Goal: Task Accomplishment & Management: Use online tool/utility

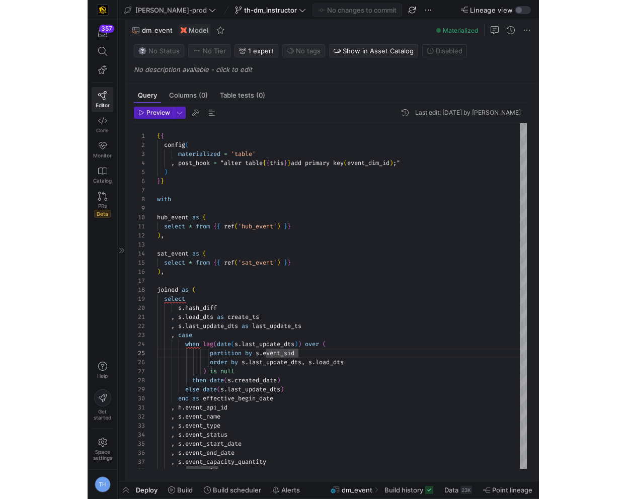
scroll to position [36, 141]
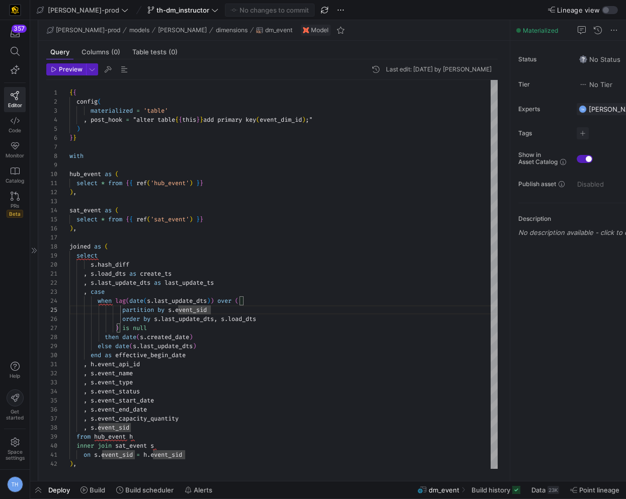
click at [32, 235] on div at bounding box center [34, 250] width 8 height 461
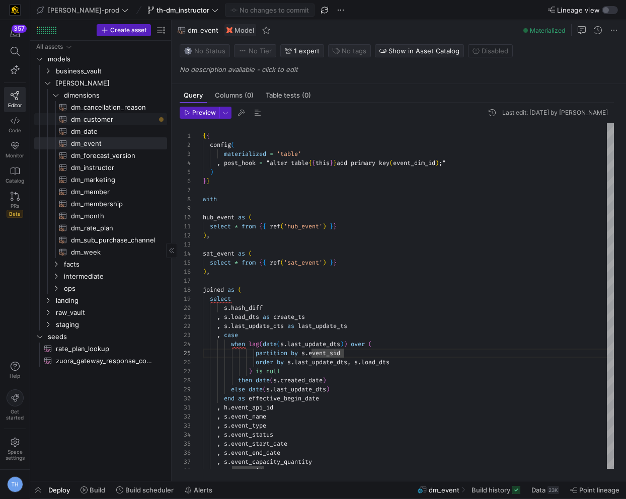
click at [102, 118] on span "dm_customer​​​​​​​​​​" at bounding box center [113, 120] width 85 height 12
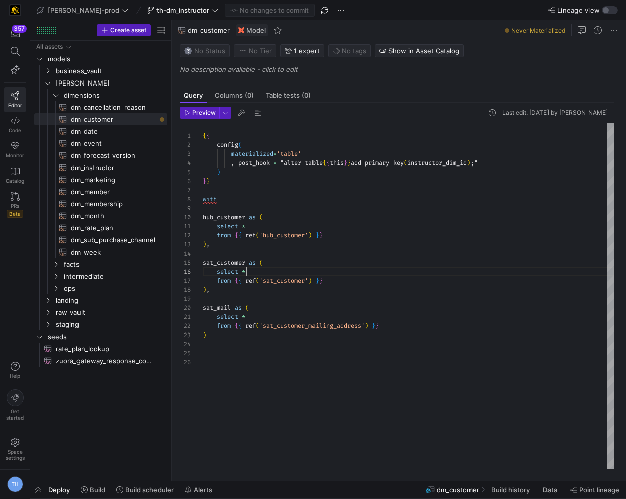
scroll to position [45, 43]
click at [262, 274] on div "{ { config ( materialized = 'table' , post_hook = "alter table { { this } } add…" at bounding box center [408, 296] width 411 height 346
click at [91, 67] on span "business_vault" at bounding box center [99, 71] width 86 height 12
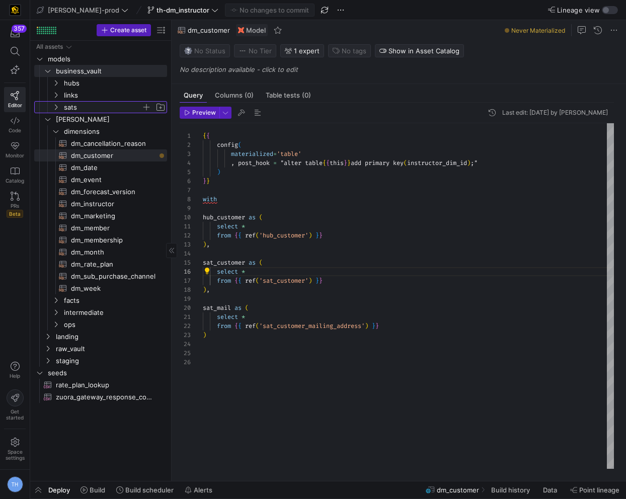
click at [88, 108] on span "sats" at bounding box center [102, 108] width 77 height 12
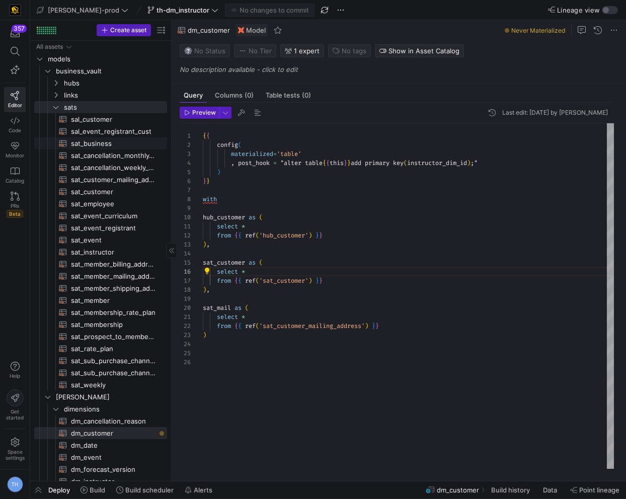
click at [114, 140] on span "sat_business​​​​​​​​​​" at bounding box center [113, 144] width 85 height 12
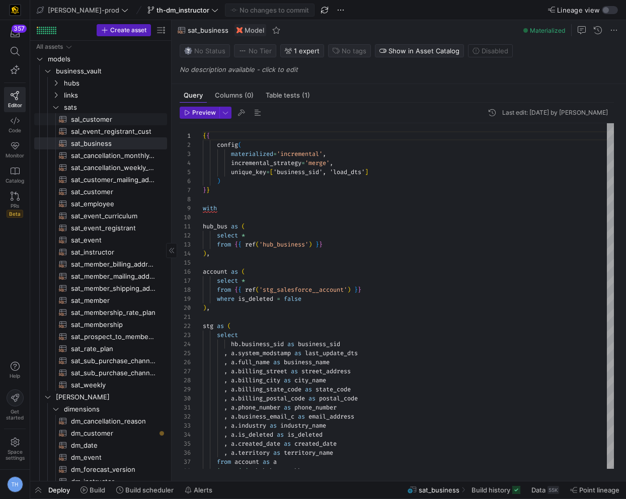
click at [115, 119] on span "sal_customer​​​​​​​​​​" at bounding box center [113, 120] width 85 height 12
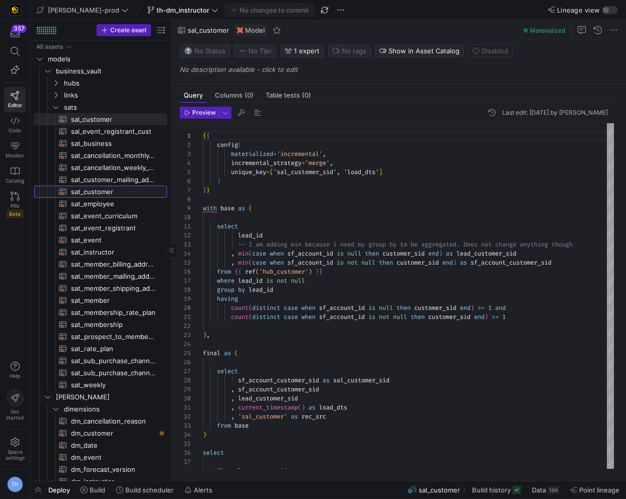
click at [113, 189] on span "sat_customer​​​​​​​​​​" at bounding box center [113, 192] width 85 height 12
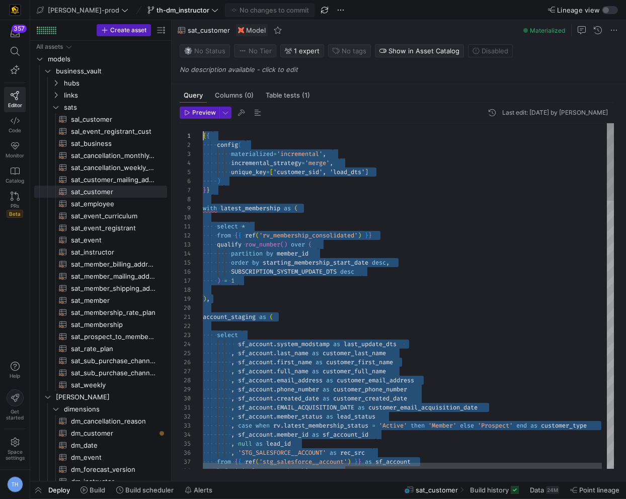
drag, startPoint x: 431, startPoint y: 433, endPoint x: 234, endPoint y: 102, distance: 385.6
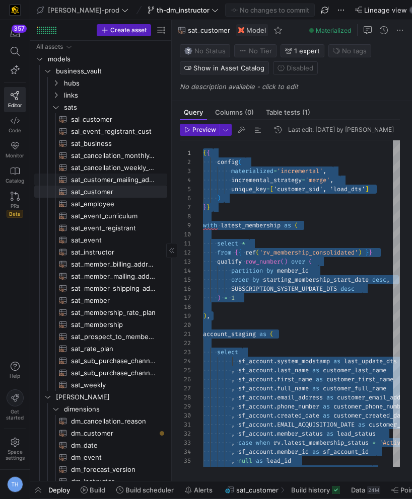
click at [114, 182] on span "sat_customer_mailing_address​​​​​​​​​​" at bounding box center [113, 180] width 85 height 12
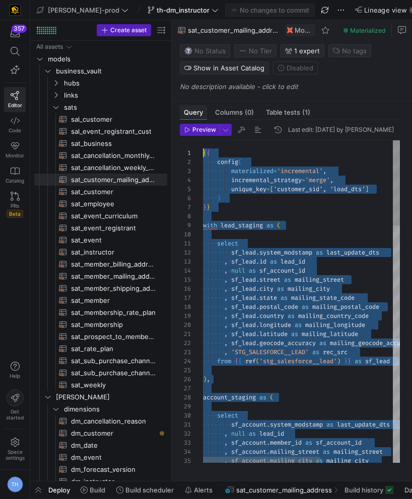
drag, startPoint x: 322, startPoint y: 446, endPoint x: 197, endPoint y: 123, distance: 346.1
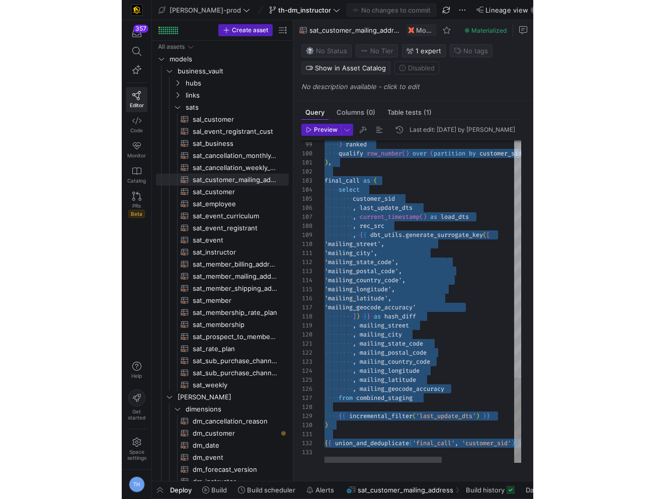
scroll to position [54, 91]
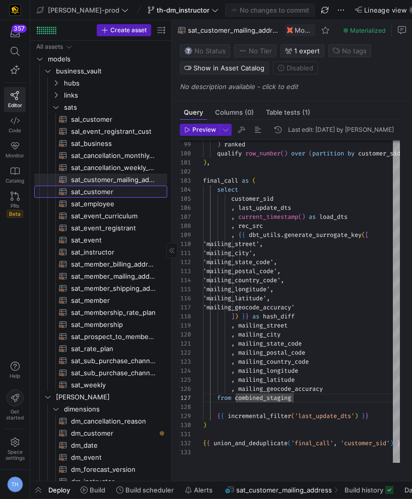
click at [100, 193] on span "sat_customer​​​​​​​​​​" at bounding box center [113, 192] width 85 height 12
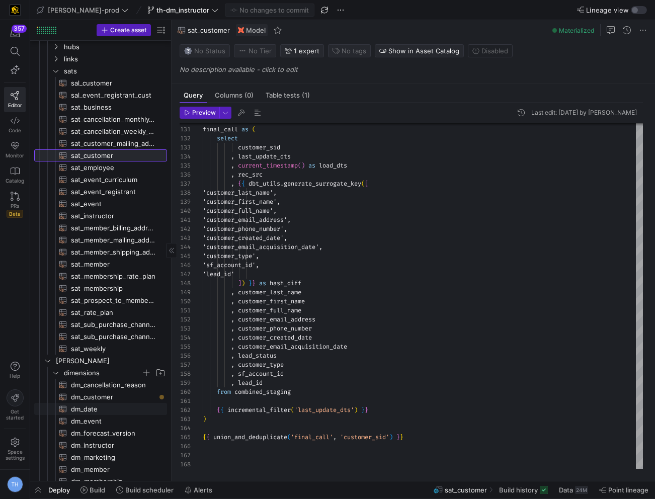
scroll to position [37, 0]
click at [94, 395] on span "dm_customer​​​​​​​​​​" at bounding box center [113, 396] width 85 height 12
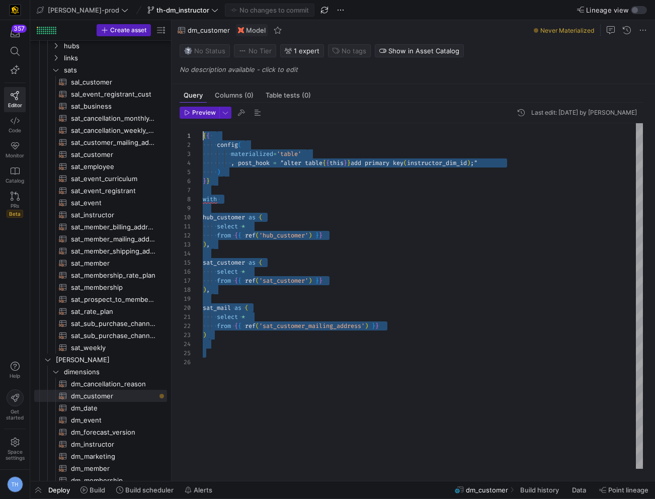
drag, startPoint x: 301, startPoint y: 378, endPoint x: 246, endPoint y: 25, distance: 357.5
click at [246, 123] on div "{ { config ( materialized = 'table' , post_hook = "alter table { { this } } add…" at bounding box center [423, 296] width 440 height 346
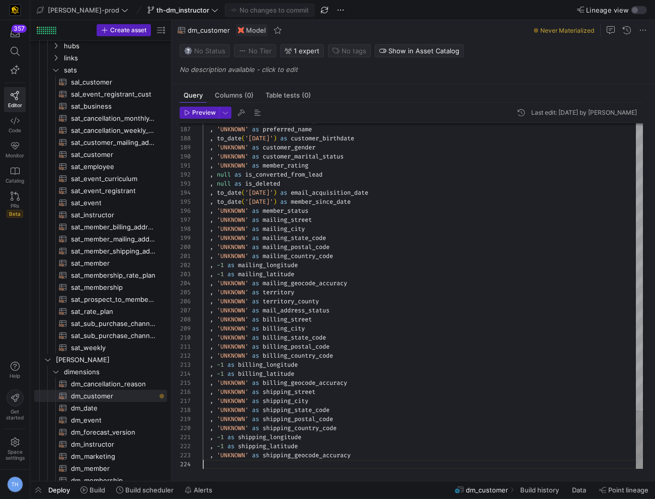
scroll to position [27, 0]
type textarea ", 'UNKNOWN' as member_rating , null as is_converted_from_lead , null as is_dele…"
click at [246, 8] on span "Commit & push (1)" at bounding box center [274, 10] width 56 height 8
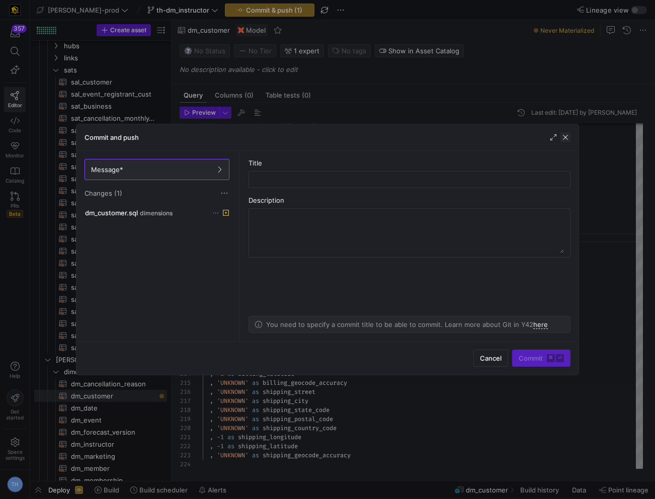
click at [451, 140] on span "button" at bounding box center [566, 137] width 10 height 10
